Goal: Task Accomplishment & Management: Complete application form

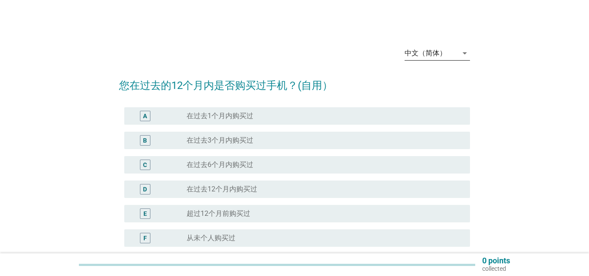
click at [422, 52] on div "中文（简体）" at bounding box center [426, 53] width 42 height 8
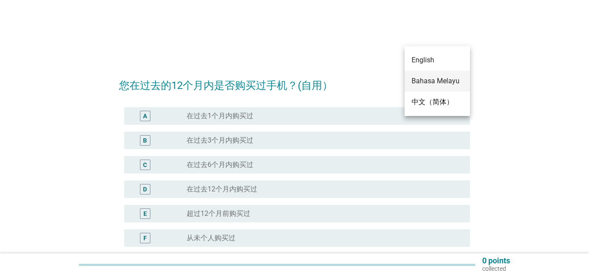
click at [432, 79] on div "Bahasa Melayu" at bounding box center [437, 81] width 51 height 10
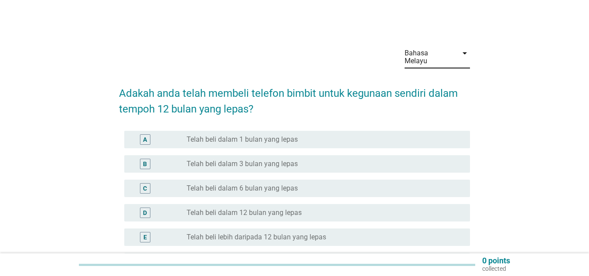
click at [149, 159] on div "B" at bounding box center [145, 164] width 10 height 10
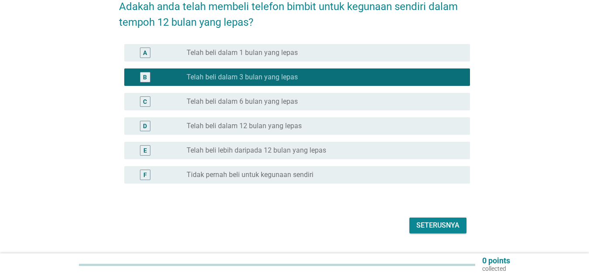
scroll to position [87, 0]
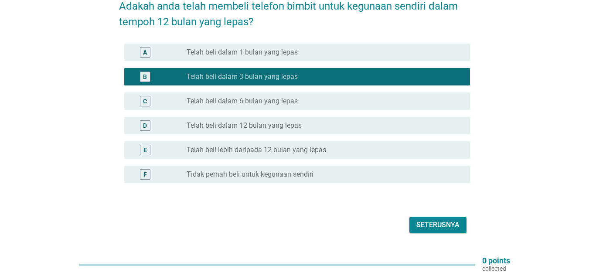
click at [428, 220] on div "Seterusnya" at bounding box center [437, 225] width 43 height 10
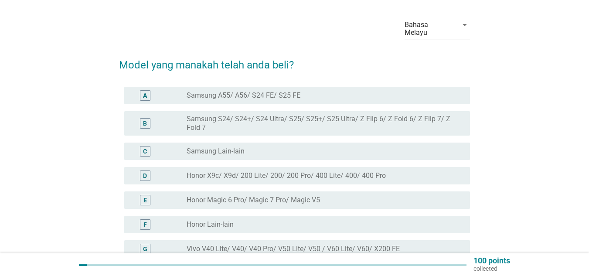
scroll to position [44, 0]
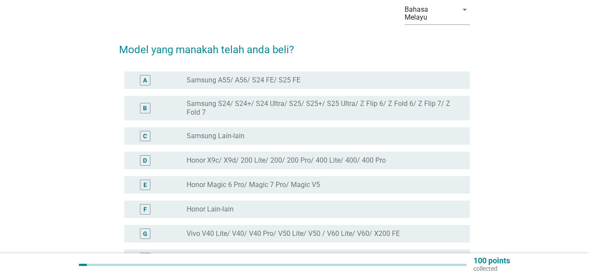
click at [149, 75] on div "A" at bounding box center [145, 80] width 10 height 10
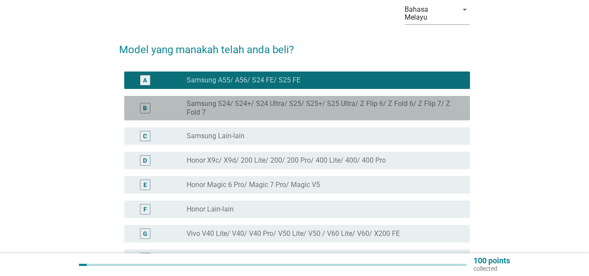
click at [155, 102] on div "B" at bounding box center [144, 107] width 27 height 17
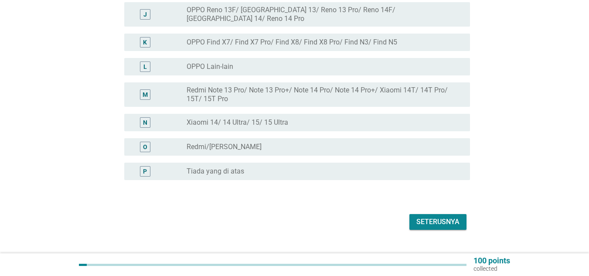
scroll to position [343, 0]
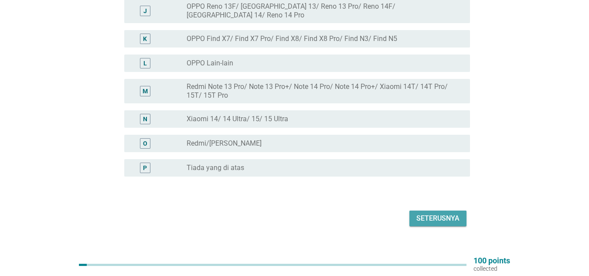
click at [424, 213] on div "Seterusnya" at bounding box center [437, 218] width 43 height 10
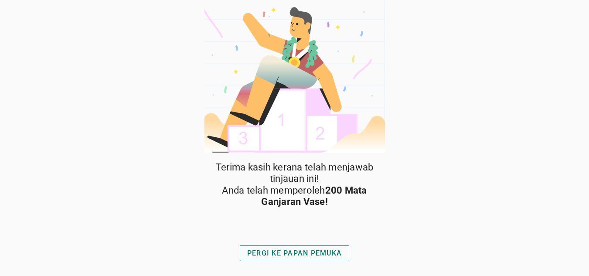
click at [311, 249] on div "PERGI KE PAPAN PEMUKA" at bounding box center [294, 253] width 95 height 10
